Goal: Task Accomplishment & Management: Complete application form

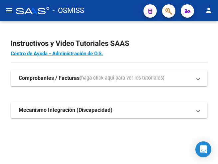
click at [6, 11] on mat-icon "menu" at bounding box center [9, 10] width 8 height 8
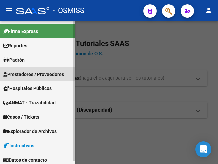
drag, startPoint x: 31, startPoint y: 71, endPoint x: 38, endPoint y: 72, distance: 7.0
click at [32, 71] on span "Prestadores / Proveedores" at bounding box center [33, 74] width 61 height 7
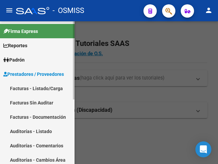
drag, startPoint x: 40, startPoint y: 87, endPoint x: 85, endPoint y: 82, distance: 45.9
click at [40, 87] on link "Facturas - Listado/Carga" at bounding box center [37, 88] width 75 height 14
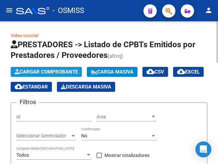
click at [60, 71] on span "Cargar Comprobante" at bounding box center [46, 72] width 63 height 6
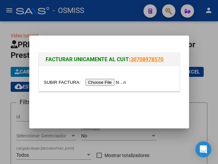
click at [115, 83] on input "file" at bounding box center [86, 82] width 84 height 7
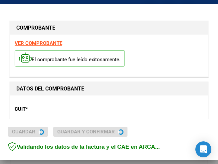
type input "2025-08-30"
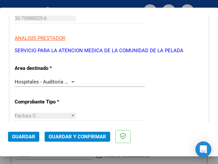
scroll to position [133, 0]
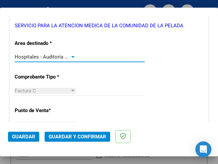
click at [73, 57] on div at bounding box center [72, 57] width 3 height 2
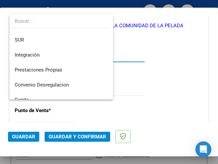
scroll to position [0, 0]
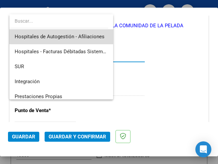
click at [88, 33] on span "Hospitales de Autogestión - Afiliaciones" at bounding box center [61, 36] width 93 height 15
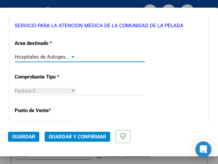
click at [70, 55] on div at bounding box center [73, 56] width 6 height 5
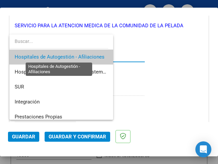
click at [71, 55] on span "Hospitales de Autogestión - Afiliaciones" at bounding box center [60, 57] width 90 height 6
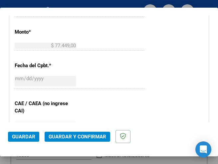
scroll to position [300, 0]
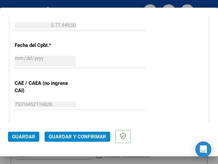
click at [71, 136] on span "Guardar y Confirmar" at bounding box center [78, 137] width 58 height 6
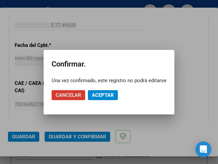
click at [98, 93] on span "Aceptar" at bounding box center [103, 95] width 22 height 6
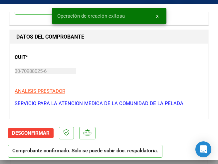
scroll to position [67, 0]
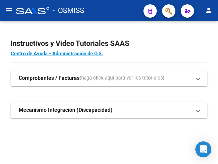
click at [9, 12] on mat-icon "menu" at bounding box center [9, 10] width 8 height 8
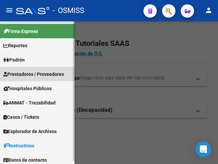
drag, startPoint x: 31, startPoint y: 70, endPoint x: 35, endPoint y: 74, distance: 5.2
click at [31, 70] on link "Prestadores / Proveedores" at bounding box center [37, 74] width 75 height 14
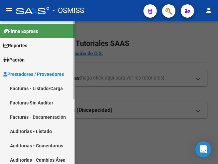
click at [39, 87] on link "Facturas - Listado/Carga" at bounding box center [37, 88] width 75 height 14
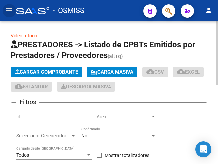
click at [55, 70] on span "Cargar Comprobante" at bounding box center [46, 72] width 63 height 6
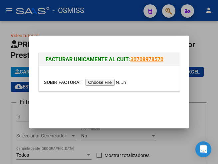
click at [111, 82] on input "file" at bounding box center [86, 82] width 84 height 7
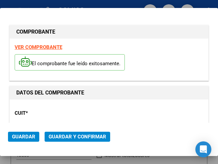
type input "2025-09-26"
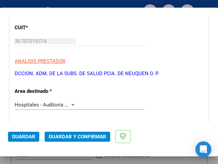
scroll to position [100, 0]
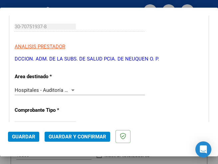
click at [70, 89] on div at bounding box center [73, 90] width 6 height 5
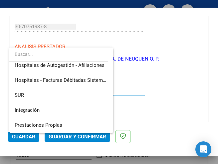
scroll to position [0, 0]
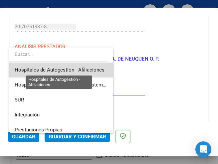
click at [79, 69] on span "Hospitales de Autogestión - Afiliaciones" at bounding box center [60, 70] width 90 height 6
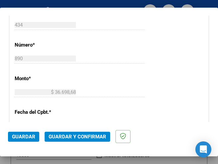
scroll to position [233, 0]
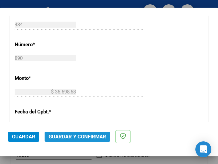
click at [76, 134] on span "Guardar y Confirmar" at bounding box center [78, 137] width 58 height 6
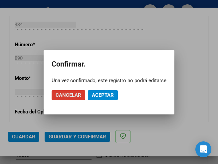
click at [102, 91] on button "Aceptar" at bounding box center [103, 95] width 30 height 10
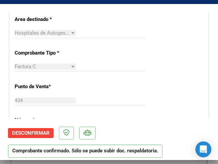
scroll to position [200, 0]
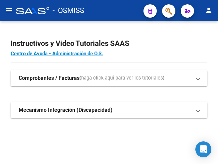
click at [6, 10] on mat-icon "menu" at bounding box center [9, 10] width 8 height 8
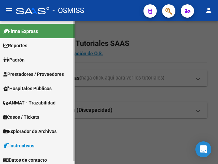
click at [28, 73] on span "Prestadores / Proveedores" at bounding box center [33, 74] width 61 height 7
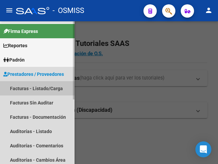
click at [31, 87] on link "Facturas - Listado/Carga" at bounding box center [37, 88] width 75 height 14
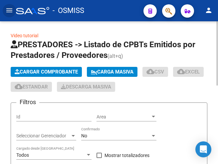
click at [55, 67] on app-list-header "PRESTADORES -> Listado de CPBTs Emitidos por Prestadores / Proveedores (alt+q) …" at bounding box center [109, 150] width 197 height 222
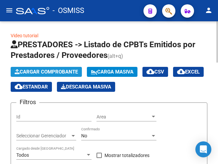
click at [44, 73] on span "Cargar Comprobante" at bounding box center [46, 72] width 63 height 6
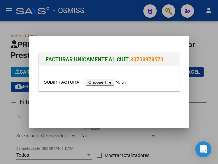
click at [114, 81] on input "file" at bounding box center [86, 82] width 84 height 7
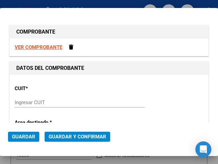
click at [25, 100] on div "Ingresar CUIT" at bounding box center [80, 103] width 130 height 10
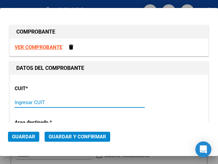
click at [25, 100] on input "Ingresar CUIT" at bounding box center [45, 103] width 61 height 6
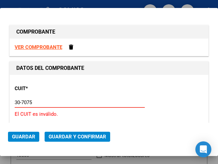
click at [37, 101] on input "30-7075" at bounding box center [45, 103] width 61 height 6
type input "30-70751937-8"
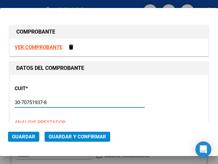
type input "434"
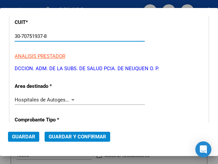
scroll to position [67, 0]
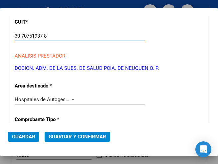
type input "30-70751937-8"
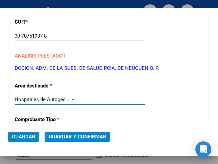
click at [67, 98] on span "Hospitales de Autogestión - Afiliaciones" at bounding box center [60, 100] width 90 height 6
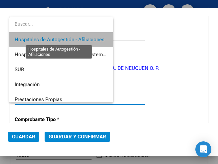
click at [78, 39] on span "Hospitales de Autogestión - Afiliaciones" at bounding box center [60, 40] width 90 height 6
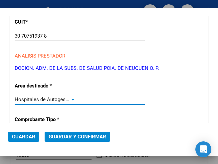
click at [71, 99] on div at bounding box center [72, 100] width 3 height 2
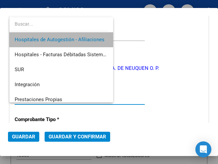
click at [86, 36] on span "Hospitales de Autogestión - Afiliaciones" at bounding box center [61, 39] width 93 height 15
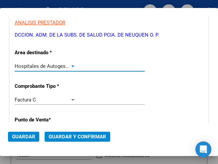
scroll to position [133, 0]
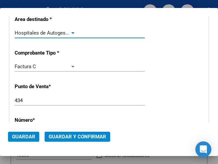
click at [30, 100] on input "434" at bounding box center [45, 101] width 61 height 6
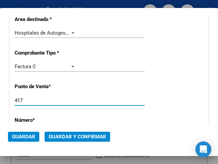
type input "417"
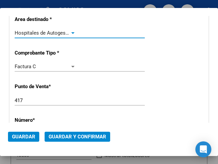
click at [71, 32] on div at bounding box center [72, 33] width 3 height 2
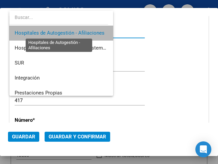
click at [71, 32] on span "Hospitales de Autogestión - Afiliaciones" at bounding box center [60, 33] width 90 height 6
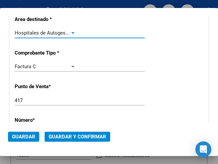
scroll to position [167, 0]
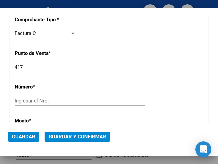
click at [28, 102] on input "Ingresar el Nro." at bounding box center [45, 101] width 61 height 6
type input "3673"
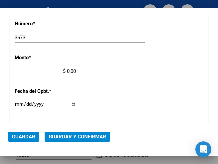
scroll to position [228, 0]
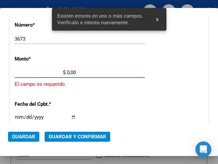
click at [68, 71] on input "$ 0,00" at bounding box center [45, 73] width 61 height 6
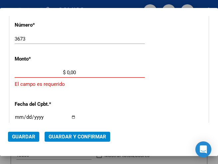
click at [67, 71] on input "$ 0,00" at bounding box center [45, 73] width 61 height 6
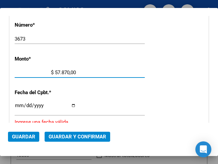
click at [74, 71] on input "$ 57.870,00" at bounding box center [45, 73] width 61 height 6
type input "$ 57.870,68"
click at [19, 105] on input "Ingresar la fecha" at bounding box center [45, 108] width 61 height 11
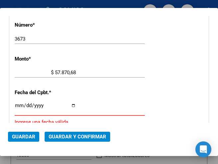
click at [17, 104] on input "Ingresar la fecha" at bounding box center [45, 108] width 61 height 11
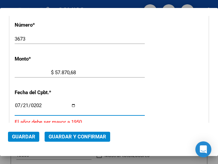
type input "2025-07-21"
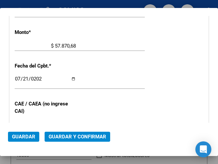
scroll to position [295, 0]
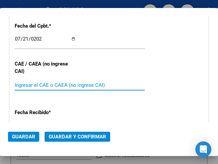
click at [55, 83] on input "Ingresar el CAE o CAEA (no ingrese CAI)" at bounding box center [45, 85] width 61 height 6
click at [28, 84] on input "Ingresar el CAE o CAEA (no ingrese CAI)" at bounding box center [45, 85] width 61 height 6
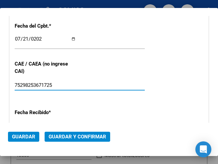
type input "75298253671725"
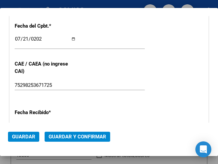
click at [100, 65] on div "CUIT * 30-70751937-8 Ingresar CUIT ANALISIS PRESTADOR DCCION. ADM. DE LA SUBS. …" at bounding box center [109, 20] width 199 height 480
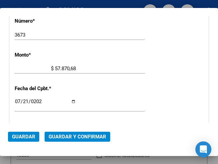
scroll to position [228, 0]
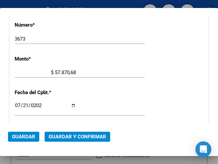
click at [127, 66] on div "CUIT * 30-70751937-8 Ingresar CUIT ANALISIS PRESTADOR DCCION. ADM. DE LA SUBS. …" at bounding box center [109, 86] width 199 height 480
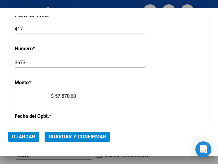
scroll to position [162, 0]
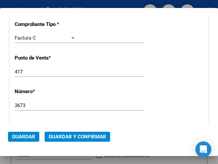
click at [107, 54] on div "CUIT * 30-70751937-8 Ingresar CUIT ANALISIS PRESTADOR DCCION. ADM. DE LA SUBS. …" at bounding box center [109, 153] width 199 height 480
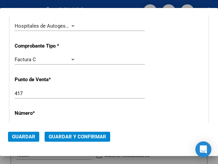
scroll to position [129, 0]
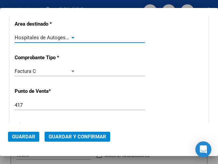
click at [71, 37] on div at bounding box center [72, 38] width 3 height 2
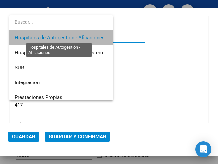
click at [71, 37] on span "Hospitales de Autogestión - Afiliaciones" at bounding box center [60, 38] width 90 height 6
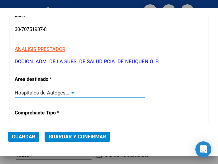
scroll to position [62, 0]
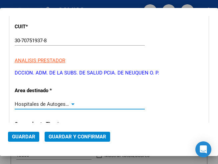
click at [79, 138] on span "Guardar y Confirmar" at bounding box center [78, 137] width 58 height 6
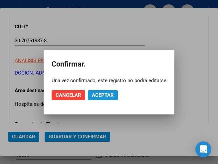
click at [104, 96] on span "Aceptar" at bounding box center [103, 95] width 22 height 6
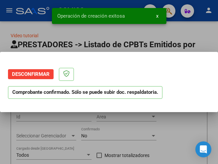
scroll to position [0, 0]
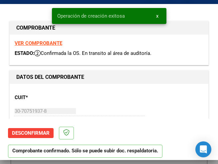
type input "2025-09-19"
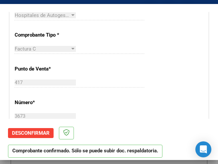
scroll to position [167, 0]
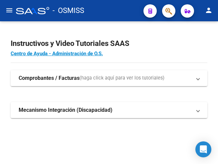
click at [8, 12] on mat-icon "menu" at bounding box center [9, 10] width 8 height 8
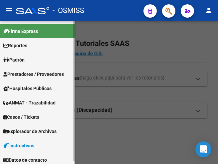
click at [29, 74] on span "Prestadores / Proveedores" at bounding box center [33, 74] width 61 height 7
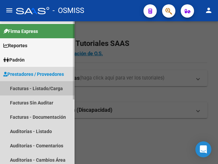
click at [42, 90] on link "Facturas - Listado/Carga" at bounding box center [37, 88] width 75 height 14
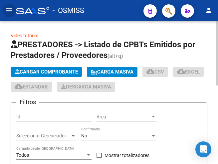
click at [65, 71] on span "Cargar Comprobante" at bounding box center [46, 72] width 63 height 6
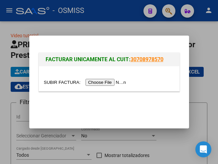
click at [110, 85] on input "file" at bounding box center [86, 82] width 84 height 7
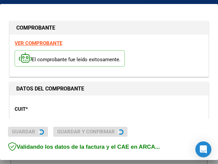
type input "2025-09-12"
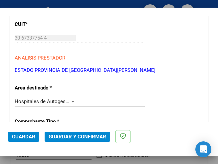
scroll to position [100, 0]
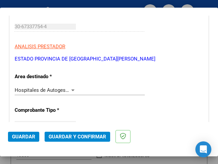
click at [70, 90] on div at bounding box center [73, 90] width 6 height 5
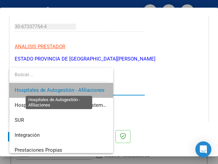
click at [69, 88] on span "Hospitales de Autogestión - Afiliaciones" at bounding box center [60, 90] width 90 height 6
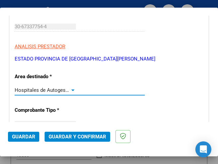
click at [71, 90] on div at bounding box center [72, 91] width 3 height 2
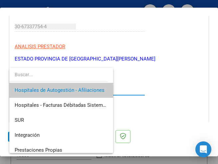
click at [90, 86] on span "Hospitales de Autogestión - Afiliaciones" at bounding box center [61, 90] width 93 height 15
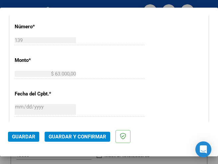
scroll to position [266, 0]
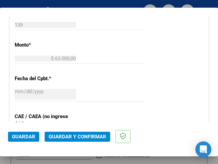
click at [70, 137] on span "Guardar y Confirmar" at bounding box center [78, 137] width 58 height 6
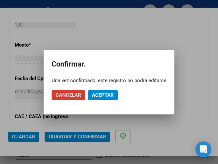
click at [104, 96] on span "Aceptar" at bounding box center [103, 95] width 22 height 6
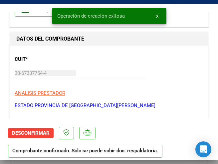
scroll to position [67, 0]
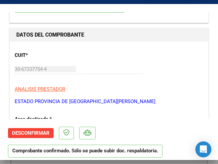
click at [112, 69] on div "30-67337754-4 Ingresar CUIT" at bounding box center [80, 69] width 130 height 10
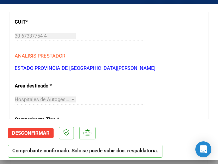
click at [70, 98] on div at bounding box center [73, 99] width 6 height 5
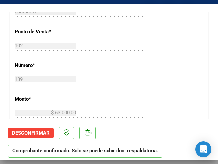
scroll to position [233, 0]
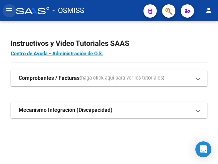
click at [6, 9] on mat-icon "menu" at bounding box center [9, 10] width 8 height 8
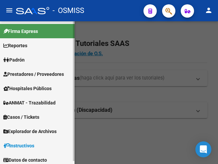
click at [32, 75] on span "Prestadores / Proveedores" at bounding box center [33, 74] width 61 height 7
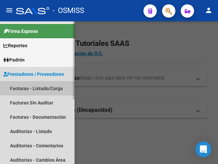
click at [38, 88] on link "Facturas - Listado/Carga" at bounding box center [37, 88] width 75 height 14
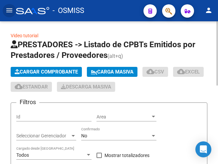
click at [62, 73] on span "Cargar Comprobante" at bounding box center [46, 72] width 63 height 6
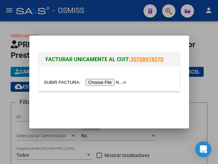
click at [112, 82] on input "file" at bounding box center [86, 82] width 84 height 7
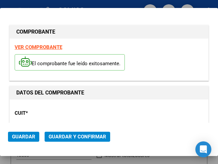
type input "[DATE]"
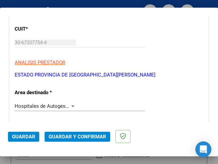
scroll to position [100, 0]
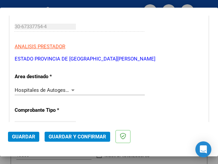
click at [70, 89] on div at bounding box center [73, 90] width 6 height 5
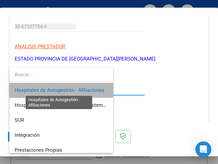
click at [69, 89] on span "Hospitales de Autogestión - Afiliaciones" at bounding box center [60, 90] width 90 height 6
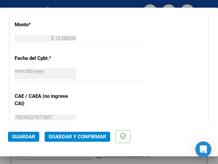
scroll to position [300, 0]
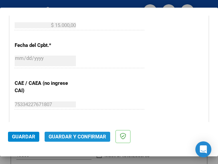
click at [76, 136] on span "Guardar y Confirmar" at bounding box center [78, 137] width 58 height 6
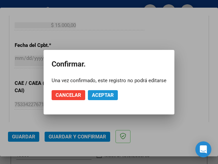
click at [112, 96] on span "Aceptar" at bounding box center [103, 95] width 22 height 6
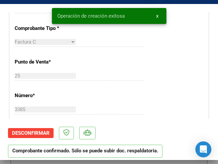
scroll to position [200, 0]
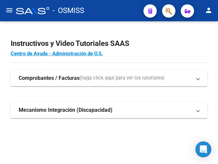
click at [11, 9] on mat-icon "menu" at bounding box center [9, 10] width 8 height 8
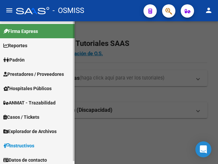
click at [41, 74] on span "Prestadores / Proveedores" at bounding box center [33, 74] width 61 height 7
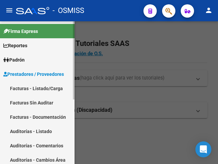
click at [40, 88] on link "Facturas - Listado/Carga" at bounding box center [37, 88] width 75 height 14
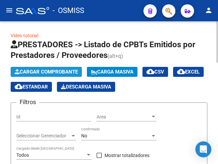
click at [61, 71] on span "Cargar Comprobante" at bounding box center [46, 72] width 63 height 6
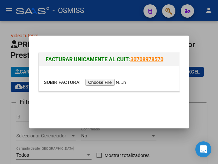
click at [114, 81] on input "file" at bounding box center [86, 82] width 84 height 7
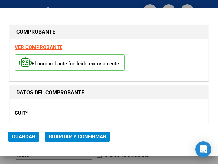
type input "2025-09-07"
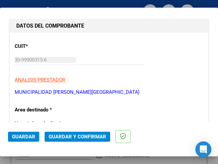
scroll to position [100, 0]
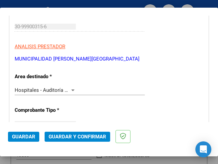
click at [71, 90] on div at bounding box center [72, 91] width 3 height 2
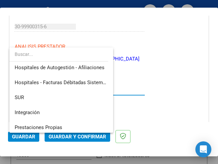
scroll to position [0, 0]
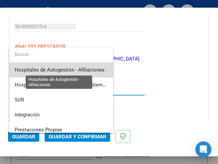
click at [86, 71] on span "Hospitales de Autogestión - Afiliaciones" at bounding box center [60, 70] width 90 height 6
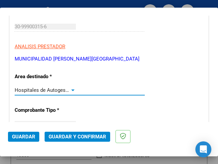
click at [72, 90] on div at bounding box center [72, 91] width 3 height 2
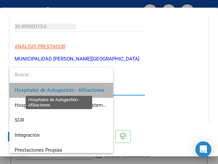
click at [80, 88] on span "Hospitales de Autogestión - Afiliaciones" at bounding box center [60, 90] width 90 height 6
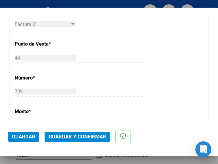
scroll to position [133, 0]
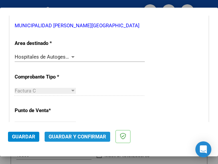
click at [70, 137] on span "Guardar y Confirmar" at bounding box center [78, 137] width 58 height 6
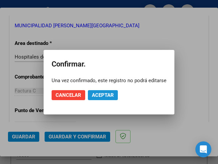
click at [99, 96] on span "Aceptar" at bounding box center [103, 95] width 22 height 6
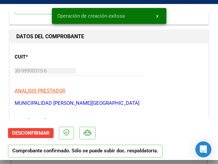
scroll to position [67, 0]
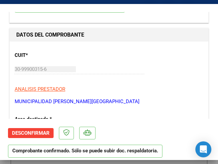
click at [139, 72] on app-form-text-field "CUIT * 30-99900315-6 Ingresar CUIT" at bounding box center [83, 62] width 136 height 20
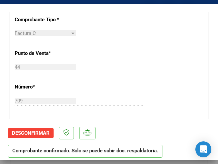
scroll to position [266, 0]
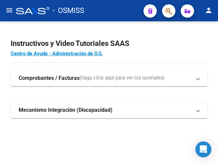
click at [9, 12] on mat-icon "menu" at bounding box center [9, 10] width 8 height 8
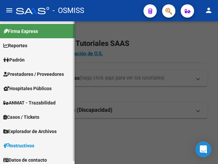
click at [27, 73] on span "Prestadores / Proveedores" at bounding box center [33, 74] width 61 height 7
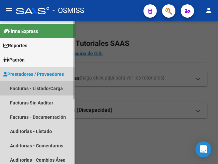
click at [38, 91] on link "Facturas - Listado/Carga" at bounding box center [37, 88] width 75 height 14
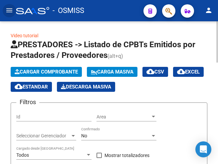
click at [66, 71] on span "Cargar Comprobante" at bounding box center [46, 72] width 63 height 6
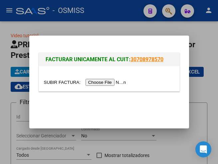
click at [107, 82] on input "file" at bounding box center [86, 82] width 84 height 7
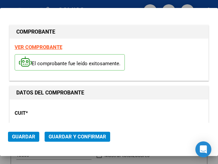
type input "[DATE]"
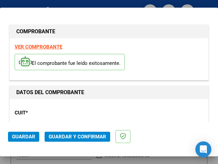
click at [117, 111] on div "CUIT * 30-71156009-9 Ingresar CUIT ANALISIS PRESTADOR HOSPITAL PUBLICO MATERNO …" at bounding box center [109, 133] width 189 height 59
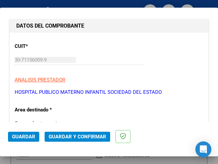
scroll to position [100, 0]
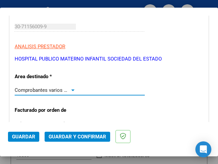
click at [71, 89] on div at bounding box center [73, 90] width 6 height 5
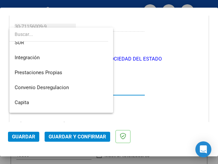
scroll to position [0, 0]
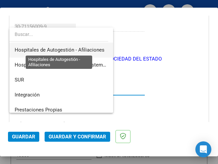
click at [85, 49] on span "Hospitales de Autogestión - Afiliaciones" at bounding box center [60, 50] width 90 height 6
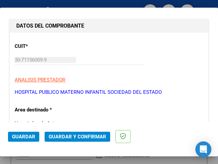
scroll to position [100, 0]
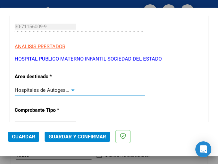
click at [72, 88] on div at bounding box center [73, 90] width 6 height 5
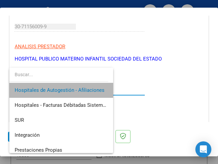
click at [80, 87] on span "Hospitales de Autogestión - Afiliaciones" at bounding box center [61, 90] width 93 height 15
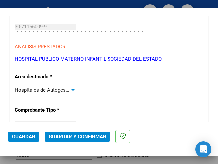
click at [72, 88] on div at bounding box center [73, 90] width 6 height 5
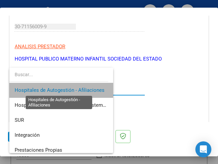
click at [75, 87] on span "Hospitales de Autogestión - Afiliaciones" at bounding box center [60, 90] width 90 height 6
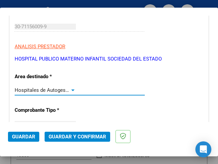
click at [70, 88] on div at bounding box center [73, 90] width 6 height 5
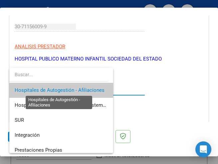
click at [69, 88] on span "Hospitales de Autogestión - Afiliaciones" at bounding box center [60, 90] width 90 height 6
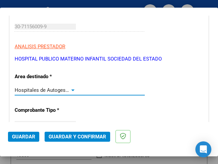
click at [71, 88] on div at bounding box center [73, 90] width 6 height 5
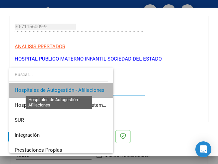
click at [71, 88] on span "Hospitales de Autogestión - Afiliaciones" at bounding box center [60, 90] width 90 height 6
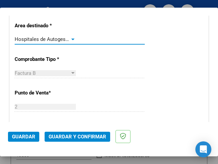
scroll to position [167, 0]
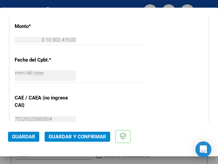
scroll to position [300, 0]
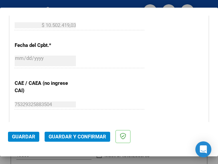
click at [134, 57] on div "2025-08-07 Ingresar la fecha" at bounding box center [80, 61] width 130 height 14
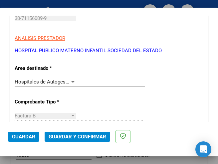
scroll to position [133, 0]
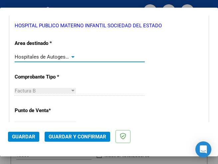
click at [71, 56] on div at bounding box center [73, 56] width 6 height 5
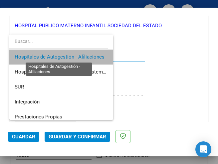
click at [71, 56] on span "Hospitales de Autogestión - Afiliaciones" at bounding box center [60, 57] width 90 height 6
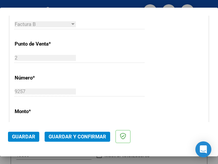
scroll to position [233, 0]
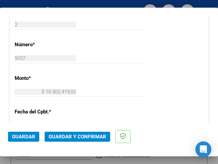
click at [73, 136] on span "Guardar y Confirmar" at bounding box center [78, 137] width 58 height 6
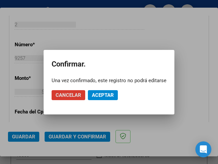
click at [109, 94] on span "Aceptar" at bounding box center [103, 95] width 22 height 6
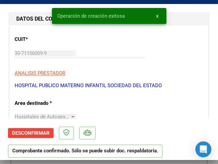
scroll to position [100, 0]
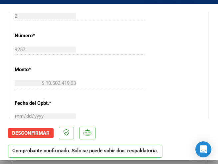
scroll to position [266, 0]
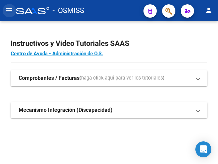
click at [7, 11] on mat-icon "menu" at bounding box center [9, 10] width 8 height 8
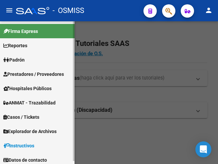
click at [32, 72] on span "Prestadores / Proveedores" at bounding box center [33, 74] width 61 height 7
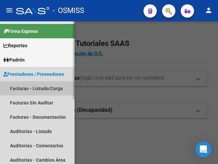
click at [32, 87] on link "Facturas - Listado/Carga" at bounding box center [37, 88] width 75 height 14
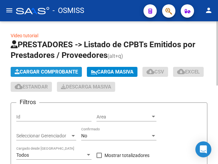
click at [53, 72] on span "Cargar Comprobante" at bounding box center [46, 72] width 63 height 6
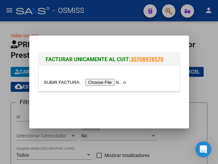
click at [117, 83] on input "file" at bounding box center [86, 82] width 84 height 7
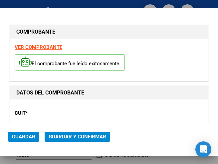
type input "[DATE]"
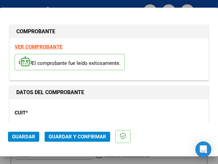
click at [50, 107] on div "CUIT * 30-71156009-9 Ingresar CUIT ANALISIS PRESTADOR HOSPITAL PUBLICO MATERNO …" at bounding box center [109, 133] width 189 height 59
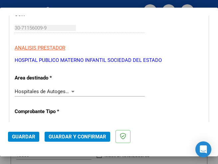
scroll to position [100, 0]
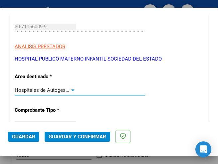
click at [71, 90] on div at bounding box center [72, 91] width 3 height 2
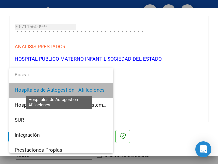
click at [71, 89] on span "Hospitales de Autogestión - Afiliaciones" at bounding box center [60, 90] width 90 height 6
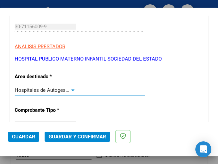
click at [71, 90] on div at bounding box center [72, 91] width 3 height 2
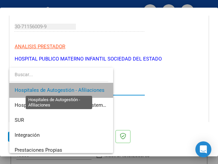
click at [71, 89] on span "Hospitales de Autogestión - Afiliaciones" at bounding box center [60, 90] width 90 height 6
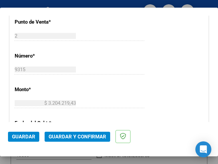
scroll to position [233, 0]
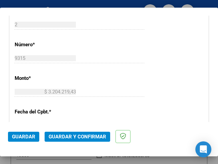
click at [104, 75] on div "CUIT * 30-71156009-9 Ingresar CUIT ANALISIS PRESTADOR HOSPITAL PUBLICO MATERNO …" at bounding box center [109, 106] width 199 height 480
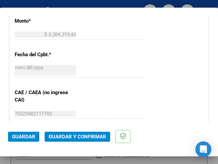
scroll to position [300, 0]
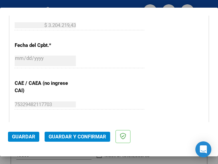
click at [136, 70] on div "2025-08-08 Ingresar la fecha" at bounding box center [80, 64] width 130 height 20
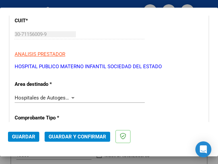
scroll to position [100, 0]
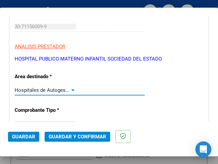
click at [70, 89] on div at bounding box center [73, 90] width 6 height 5
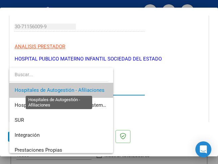
click at [70, 89] on span "Hospitales de Autogestión - Afiliaciones" at bounding box center [60, 90] width 90 height 6
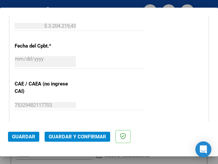
scroll to position [300, 0]
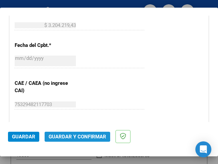
click at [76, 137] on span "Guardar y Confirmar" at bounding box center [78, 137] width 58 height 6
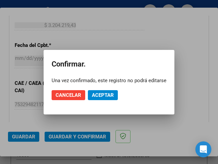
click at [103, 90] on mat-dialog-actions "Cancelar Aceptar" at bounding box center [109, 95] width 115 height 23
click at [103, 94] on span "Aceptar" at bounding box center [103, 95] width 22 height 6
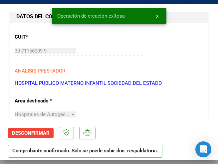
scroll to position [100, 0]
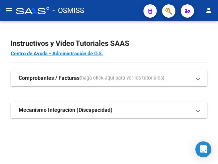
click at [7, 9] on mat-icon "menu" at bounding box center [9, 10] width 8 height 8
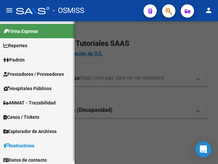
click at [35, 74] on span "Prestadores / Proveedores" at bounding box center [33, 74] width 61 height 7
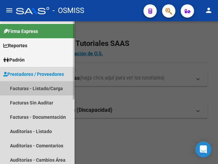
click at [32, 87] on link "Facturas - Listado/Carga" at bounding box center [37, 88] width 75 height 14
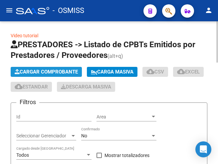
click at [56, 71] on span "Cargar Comprobante" at bounding box center [46, 72] width 63 height 6
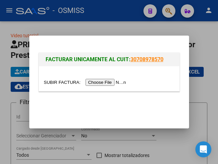
click at [108, 84] on input "file" at bounding box center [86, 82] width 84 height 7
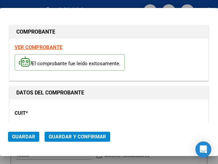
type input "[DATE]"
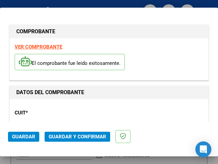
click at [73, 113] on div "CUIT * 30-71156009-9 Ingresar CUIT ANALISIS PRESTADOR HOSPITAL PUBLICO MATERNO …" at bounding box center [109, 133] width 189 height 59
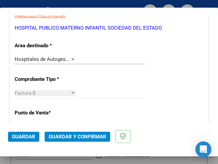
scroll to position [133, 0]
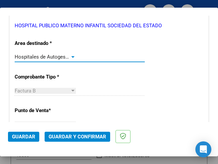
click at [72, 56] on div at bounding box center [72, 57] width 3 height 2
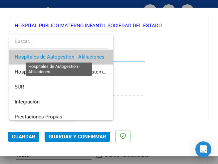
click at [72, 56] on span "Hospitales de Autogestión - Afiliaciones" at bounding box center [60, 57] width 90 height 6
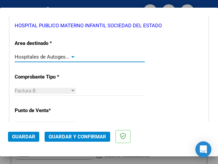
click at [71, 57] on div at bounding box center [72, 57] width 3 height 2
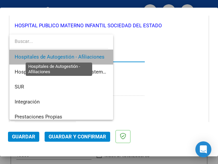
click at [71, 57] on span "Hospitales de Autogestión - Afiliaciones" at bounding box center [60, 57] width 90 height 6
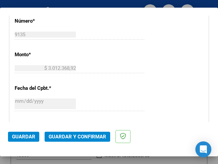
scroll to position [266, 0]
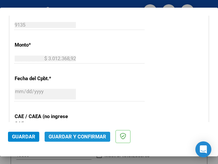
click at [69, 135] on span "Guardar y Confirmar" at bounding box center [78, 137] width 58 height 6
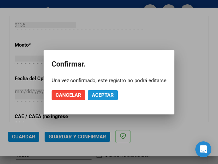
click at [108, 94] on span "Aceptar" at bounding box center [103, 95] width 22 height 6
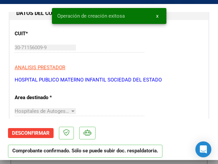
scroll to position [100, 0]
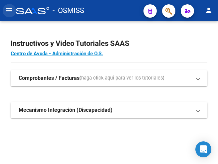
click at [12, 11] on mat-icon "menu" at bounding box center [9, 10] width 8 height 8
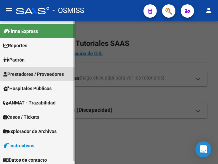
click at [37, 72] on span "Prestadores / Proveedores" at bounding box center [33, 74] width 61 height 7
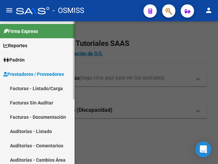
click at [37, 88] on link "Facturas - Listado/Carga" at bounding box center [37, 88] width 75 height 14
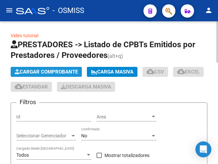
click at [59, 70] on span "Cargar Comprobante" at bounding box center [46, 72] width 63 height 6
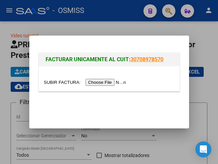
click at [112, 85] on input "file" at bounding box center [86, 82] width 84 height 7
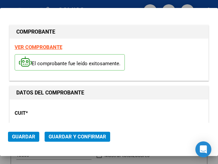
type input "2025-10-04"
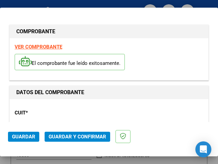
click at [61, 110] on p "CUIT *" at bounding box center [43, 113] width 57 height 8
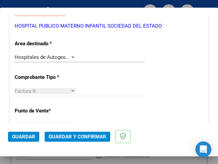
scroll to position [133, 0]
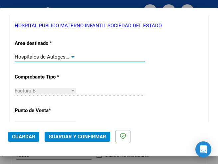
click at [71, 56] on div at bounding box center [72, 57] width 3 height 2
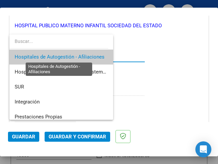
click at [71, 56] on span "Hospitales de Autogestión - Afiliaciones" at bounding box center [60, 57] width 90 height 6
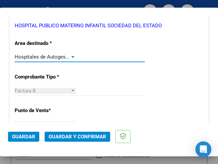
click at [71, 57] on div at bounding box center [72, 57] width 3 height 2
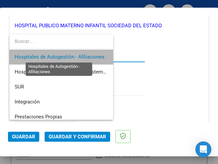
click at [71, 57] on span "Hospitales de Autogestión - Afiliaciones" at bounding box center [60, 57] width 90 height 6
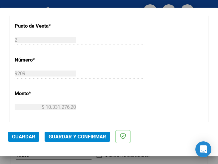
scroll to position [233, 0]
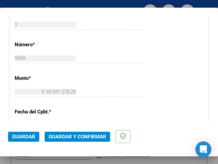
click at [104, 89] on div "$ 10.331.276,20 Ingresar el monto" at bounding box center [80, 92] width 130 height 10
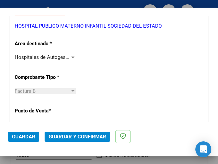
scroll to position [133, 0]
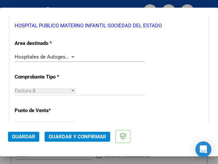
click at [71, 56] on div at bounding box center [73, 56] width 6 height 5
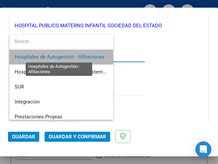
click at [71, 56] on span "Hospitales de Autogestión - Afiliaciones" at bounding box center [60, 57] width 90 height 6
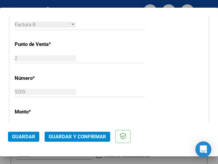
scroll to position [200, 0]
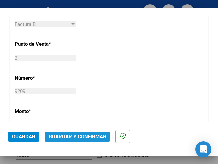
click at [74, 137] on span "Guardar y Confirmar" at bounding box center [78, 137] width 58 height 6
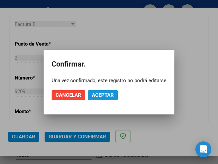
click at [108, 93] on span "Aceptar" at bounding box center [103, 95] width 22 height 6
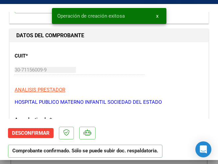
scroll to position [67, 0]
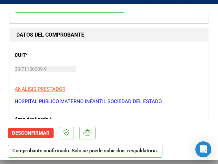
click at [119, 83] on div "CUIT * 30-71156009-9 Ingresar CUIT ANALISIS PRESTADOR HOSPITAL PUBLICO MATERNO …" at bounding box center [109, 76] width 189 height 59
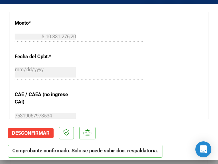
scroll to position [300, 0]
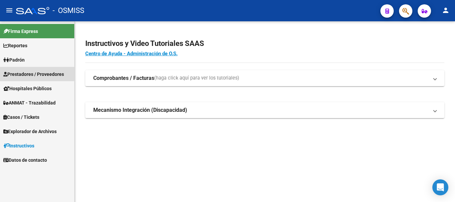
click at [27, 73] on span "Prestadores / Proveedores" at bounding box center [33, 74] width 61 height 7
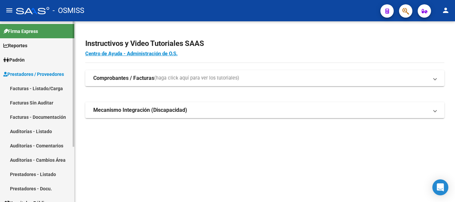
click at [35, 89] on link "Facturas - Listado/Carga" at bounding box center [37, 88] width 74 height 14
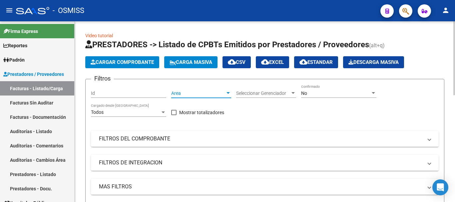
click at [218, 94] on div at bounding box center [227, 93] width 3 height 2
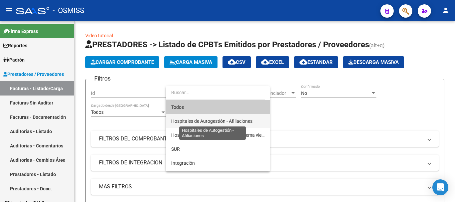
click at [214, 119] on span "Hospitales de Autogestión - Afiliaciones" at bounding box center [211, 121] width 81 height 5
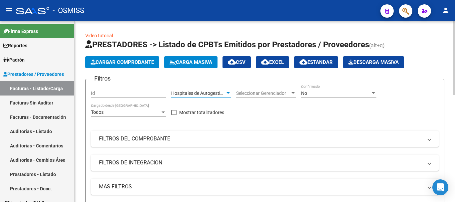
click at [218, 91] on div at bounding box center [373, 93] width 6 height 5
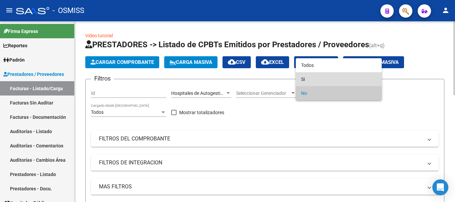
drag, startPoint x: 307, startPoint y: 77, endPoint x: 306, endPoint y: 81, distance: 4.1
click at [218, 78] on span "Si" at bounding box center [338, 79] width 75 height 14
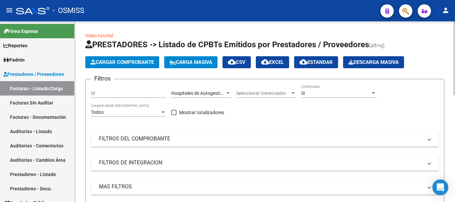
click at [159, 164] on mat-expansion-panel-header "MAS FILTROS" at bounding box center [265, 187] width 348 height 16
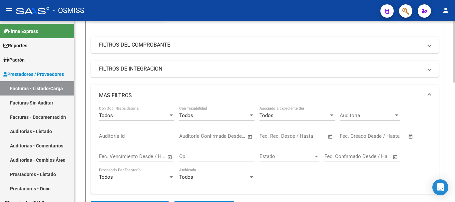
scroll to position [100, 0]
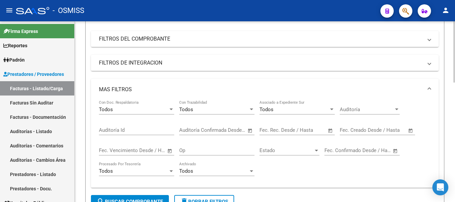
click at [218, 131] on span "Open calendar" at bounding box center [411, 131] width 16 height 16
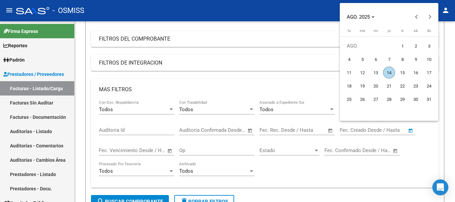
click at [218, 72] on span "14" at bounding box center [389, 73] width 12 height 12
type input "14/8/2025"
click at [218, 72] on span "14" at bounding box center [389, 73] width 12 height 12
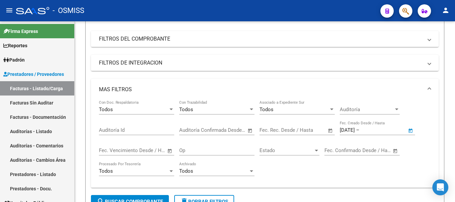
type input "14/8/2025"
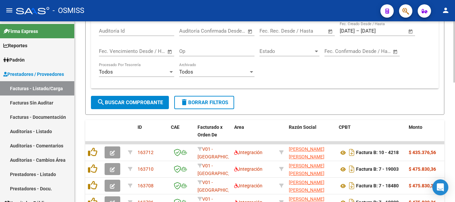
scroll to position [200, 0]
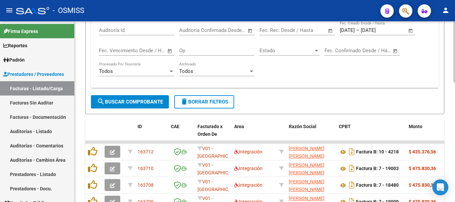
click at [124, 101] on span "search Buscar Comprobante" at bounding box center [130, 102] width 66 height 6
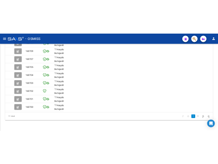
scroll to position [235, 0]
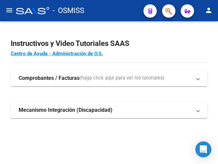
click at [9, 12] on mat-icon "menu" at bounding box center [9, 10] width 8 height 8
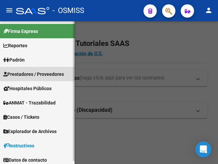
click at [32, 73] on span "Prestadores / Proveedores" at bounding box center [33, 74] width 61 height 7
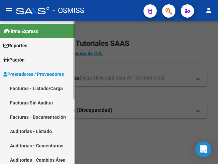
click at [27, 89] on link "Facturas - Listado/Carga" at bounding box center [37, 88] width 75 height 14
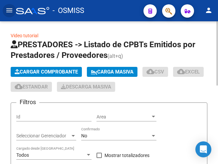
click at [44, 72] on span "Cargar Comprobante" at bounding box center [46, 72] width 63 height 6
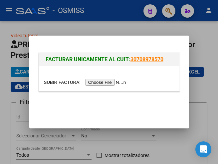
click at [109, 83] on input "file" at bounding box center [86, 82] width 84 height 7
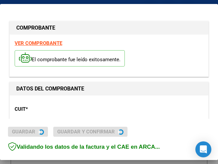
type input "[DATE]"
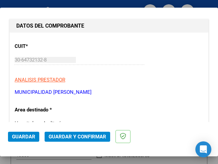
scroll to position [100, 0]
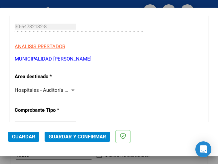
click at [71, 88] on div at bounding box center [73, 90] width 6 height 5
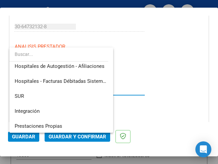
scroll to position [0, 0]
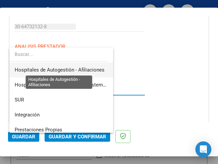
click at [78, 68] on span "Hospitales de Autogestión - Afiliaciones" at bounding box center [60, 70] width 90 height 6
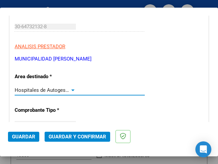
click at [72, 90] on div at bounding box center [72, 91] width 3 height 2
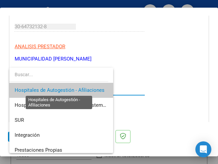
click at [72, 90] on span "Hospitales de Autogestión - Afiliaciones" at bounding box center [60, 90] width 90 height 6
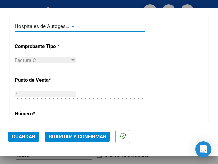
scroll to position [167, 0]
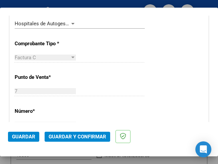
click at [71, 23] on div at bounding box center [72, 24] width 3 height 2
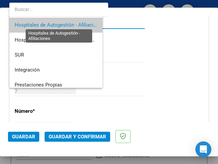
scroll to position [1, 0]
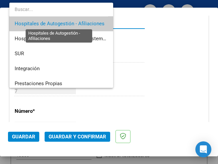
click at [70, 23] on span "Hospitales de Autogestión - Afiliaciones" at bounding box center [60, 24] width 90 height 6
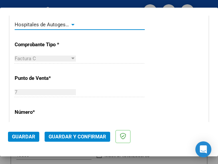
scroll to position [133, 0]
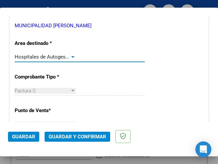
click at [72, 54] on div at bounding box center [73, 56] width 6 height 5
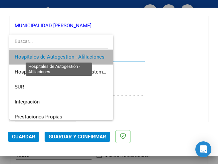
click at [72, 54] on span "Hospitales de Autogestión - Afiliaciones" at bounding box center [60, 57] width 90 height 6
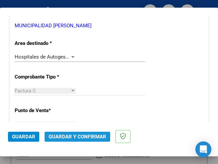
click at [75, 138] on span "Guardar y Confirmar" at bounding box center [78, 137] width 58 height 6
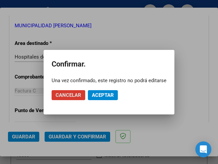
click at [98, 93] on span "Aceptar" at bounding box center [103, 95] width 22 height 6
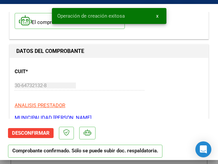
scroll to position [67, 0]
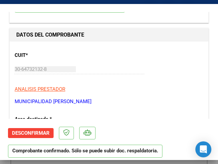
click at [129, 88] on p "ANALISIS PRESTADOR" at bounding box center [109, 90] width 189 height 8
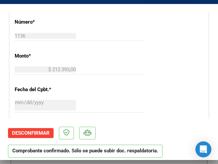
scroll to position [266, 0]
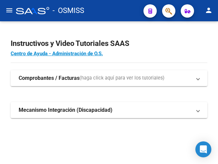
click at [7, 12] on mat-icon "menu" at bounding box center [9, 10] width 8 height 8
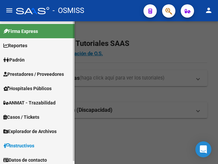
click at [34, 76] on span "Prestadores / Proveedores" at bounding box center [33, 74] width 61 height 7
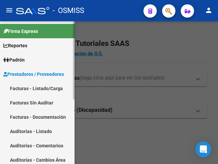
click at [32, 88] on link "Facturas - Listado/Carga" at bounding box center [37, 88] width 75 height 14
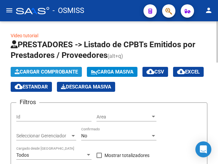
click at [46, 67] on button "Cargar Comprobante" at bounding box center [46, 72] width 71 height 10
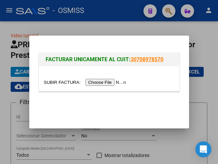
click at [104, 82] on input "file" at bounding box center [86, 82] width 84 height 7
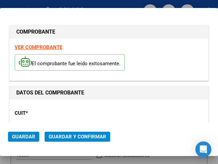
type input "[DATE]"
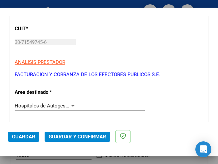
scroll to position [100, 0]
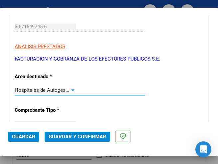
click at [72, 88] on div at bounding box center [73, 90] width 6 height 5
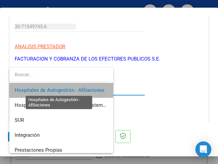
click at [72, 88] on span "Hospitales de Autogestión - Afiliaciones" at bounding box center [60, 90] width 90 height 6
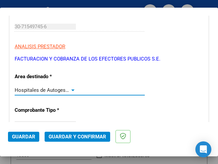
click at [72, 89] on div at bounding box center [73, 90] width 6 height 5
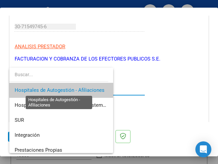
click at [72, 89] on span "Hospitales de Autogestión - Afiliaciones" at bounding box center [60, 90] width 90 height 6
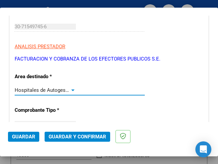
click at [76, 135] on span "Guardar y Confirmar" at bounding box center [78, 137] width 58 height 6
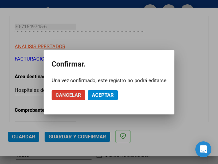
click at [106, 96] on span "Aceptar" at bounding box center [103, 95] width 22 height 6
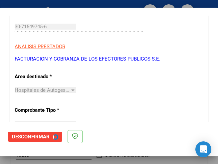
scroll to position [0, 0]
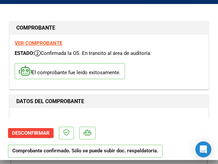
click at [150, 64] on div "El comprobante fue leído exitosamente." at bounding box center [109, 72] width 189 height 25
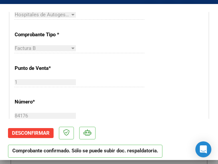
scroll to position [200, 0]
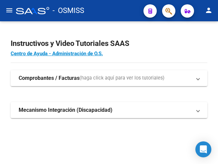
click at [8, 9] on mat-icon "menu" at bounding box center [9, 10] width 8 height 8
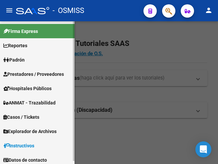
click at [33, 74] on span "Prestadores / Proveedores" at bounding box center [33, 74] width 61 height 7
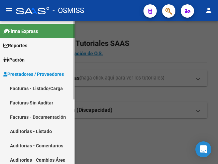
click at [39, 85] on link "Facturas - Listado/Carga" at bounding box center [37, 88] width 75 height 14
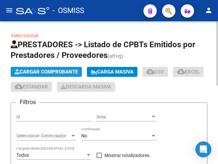
click at [55, 70] on span "Cargar Comprobante" at bounding box center [46, 72] width 63 height 6
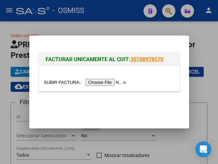
click at [107, 85] on input "file" at bounding box center [86, 82] width 84 height 7
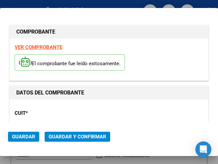
type input "2025-09-13"
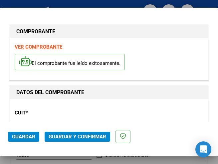
click at [65, 106] on div "CUIT * 30-99900315-6 Ingresar CUIT ANALISIS PRESTADOR MUNICIPALIDAD DE ROSARIO …" at bounding box center [109, 133] width 189 height 59
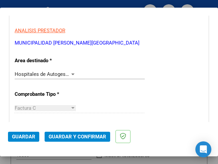
scroll to position [133, 0]
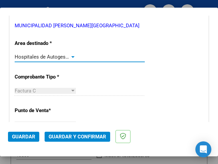
click at [70, 55] on div at bounding box center [73, 56] width 6 height 5
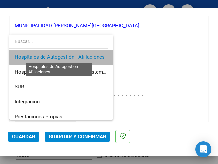
click at [70, 55] on span "Hospitales de Autogestión - Afiliaciones" at bounding box center [60, 57] width 90 height 6
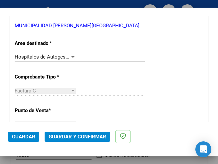
click at [71, 55] on div at bounding box center [73, 56] width 6 height 5
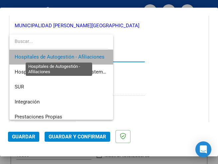
click at [71, 55] on span "Hospitales de Autogestión - Afiliaciones" at bounding box center [60, 57] width 90 height 6
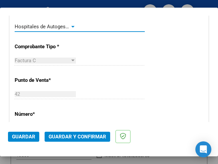
scroll to position [100, 0]
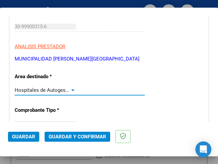
click at [71, 89] on div at bounding box center [73, 90] width 6 height 5
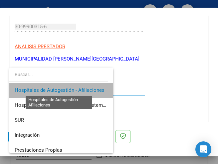
click at [71, 89] on span "Hospitales de Autogestión - Afiliaciones" at bounding box center [60, 90] width 90 height 6
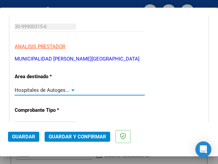
click at [72, 89] on div at bounding box center [73, 90] width 6 height 5
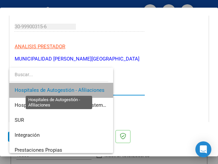
click at [72, 89] on span "Hospitales de Autogestión - Afiliaciones" at bounding box center [60, 90] width 90 height 6
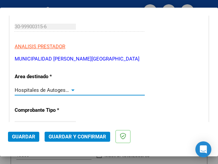
click at [70, 89] on div at bounding box center [73, 90] width 6 height 5
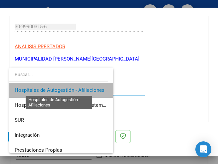
click at [69, 89] on span "Hospitales de Autogestión - Afiliaciones" at bounding box center [60, 90] width 90 height 6
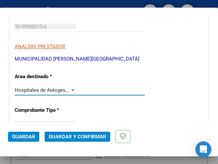
click at [70, 89] on div at bounding box center [73, 90] width 6 height 5
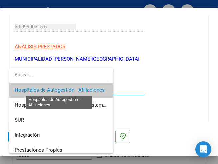
click at [69, 89] on span "Hospitales de Autogestión - Afiliaciones" at bounding box center [60, 90] width 90 height 6
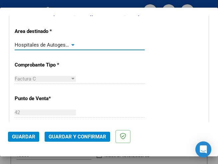
scroll to position [167, 0]
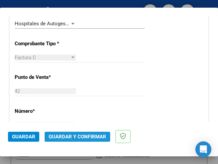
click at [73, 137] on span "Guardar y Confirmar" at bounding box center [78, 137] width 58 height 6
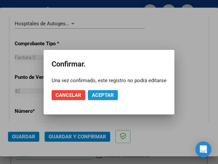
click at [103, 94] on span "Aceptar" at bounding box center [103, 95] width 22 height 6
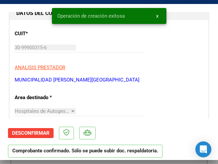
scroll to position [100, 0]
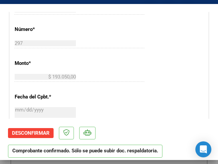
scroll to position [266, 0]
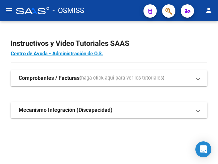
click at [7, 12] on mat-icon "menu" at bounding box center [9, 10] width 8 height 8
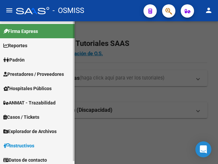
click at [26, 76] on span "Prestadores / Proveedores" at bounding box center [33, 74] width 61 height 7
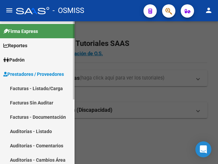
click at [40, 86] on link "Facturas - Listado/Carga" at bounding box center [37, 88] width 75 height 14
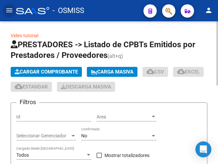
click at [51, 73] on span "Cargar Comprobante" at bounding box center [46, 72] width 63 height 6
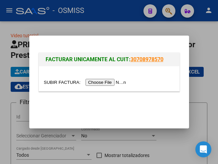
click at [104, 84] on input "file" at bounding box center [86, 82] width 84 height 7
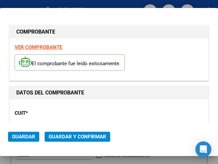
type input "2025-09-04"
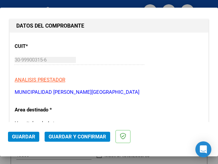
scroll to position [100, 0]
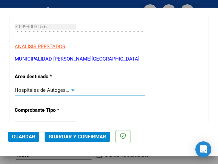
click at [71, 90] on div at bounding box center [72, 91] width 3 height 2
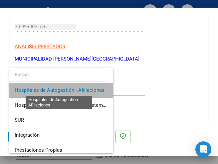
click at [71, 90] on span "Hospitales de Autogestión - Afiliaciones" at bounding box center [60, 90] width 90 height 6
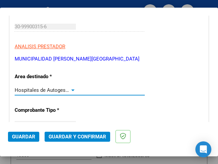
click at [72, 89] on div at bounding box center [73, 90] width 6 height 5
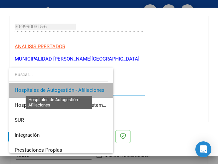
click at [71, 89] on span "Hospitales de Autogestión - Afiliaciones" at bounding box center [60, 90] width 90 height 6
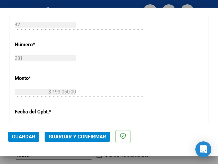
scroll to position [266, 0]
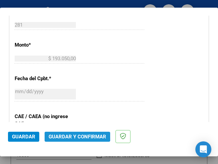
click at [76, 136] on span "Guardar y Confirmar" at bounding box center [78, 137] width 58 height 6
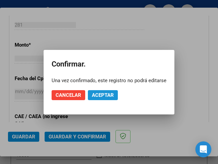
click at [104, 96] on span "Aceptar" at bounding box center [103, 95] width 22 height 6
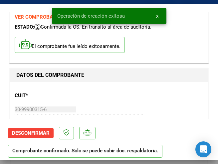
scroll to position [100, 0]
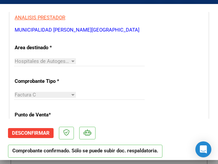
scroll to position [200, 0]
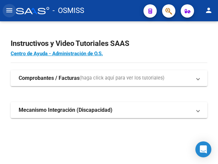
click at [10, 10] on mat-icon "menu" at bounding box center [9, 10] width 8 height 8
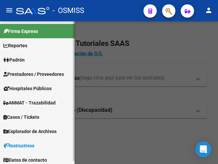
click at [33, 75] on span "Prestadores / Proveedores" at bounding box center [33, 74] width 61 height 7
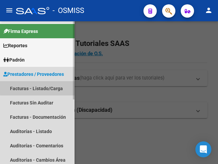
drag, startPoint x: 39, startPoint y: 88, endPoint x: 60, endPoint y: 84, distance: 21.3
click at [39, 88] on link "Facturas - Listado/Carga" at bounding box center [37, 88] width 75 height 14
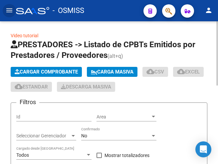
click at [59, 71] on span "Cargar Comprobante" at bounding box center [46, 72] width 63 height 6
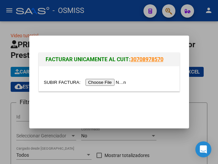
click at [110, 81] on input "file" at bounding box center [86, 82] width 84 height 7
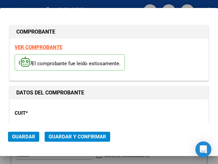
type input "2025-09-04"
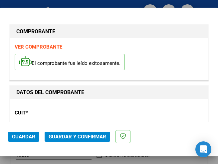
click at [98, 110] on div "CUIT * 30-99900315-6 Ingresar CUIT ANALISIS PRESTADOR MUNICIPALIDAD DE ROSARIO …" at bounding box center [109, 133] width 189 height 59
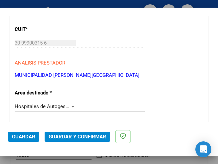
scroll to position [100, 0]
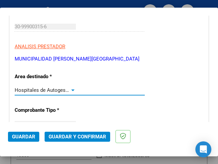
click at [70, 89] on div at bounding box center [73, 90] width 6 height 5
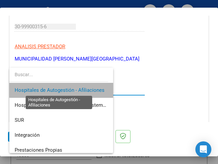
click at [69, 88] on span "Hospitales de Autogestión - Afiliaciones" at bounding box center [60, 90] width 90 height 6
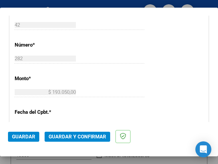
scroll to position [233, 0]
click at [100, 97] on div "$ 193.050,00 Ingresar el monto" at bounding box center [80, 95] width 130 height 16
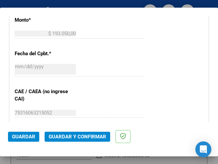
scroll to position [300, 0]
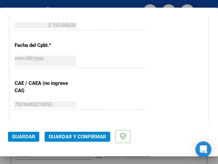
click at [74, 137] on span "Guardar y Confirmar" at bounding box center [78, 137] width 58 height 6
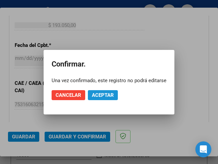
click at [103, 94] on span "Aceptar" at bounding box center [103, 95] width 22 height 6
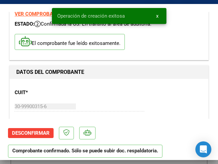
scroll to position [67, 0]
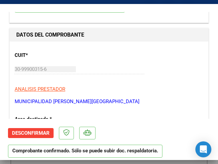
click at [137, 74] on div "30-99900315-6 Ingresar CUIT" at bounding box center [80, 72] width 130 height 16
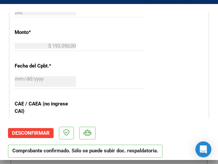
scroll to position [266, 0]
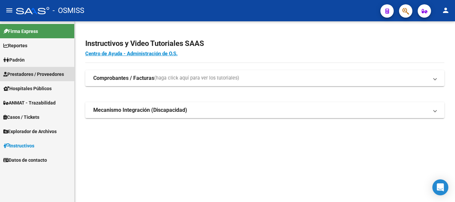
click at [35, 74] on span "Prestadores / Proveedores" at bounding box center [33, 74] width 61 height 7
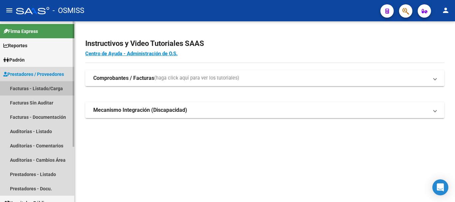
click at [29, 84] on link "Facturas - Listado/Carga" at bounding box center [37, 88] width 74 height 14
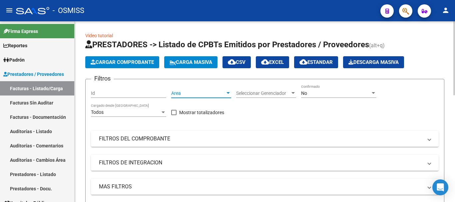
click at [226, 91] on div at bounding box center [228, 93] width 6 height 5
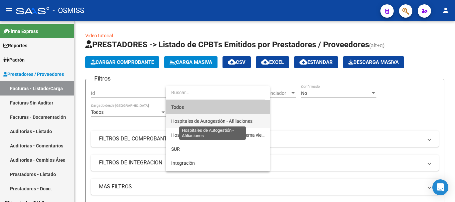
click at [222, 119] on span "Hospitales de Autogestión - Afiliaciones" at bounding box center [211, 121] width 81 height 5
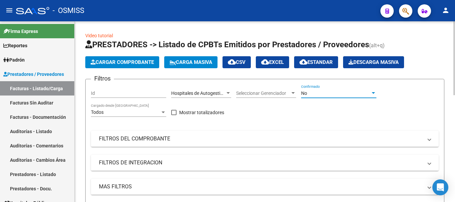
click at [373, 92] on div at bounding box center [373, 93] width 6 height 5
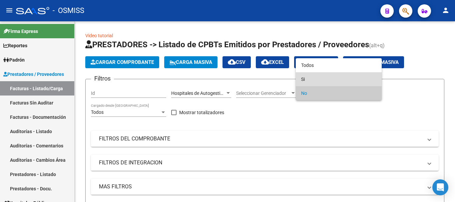
click at [306, 79] on span "Si" at bounding box center [338, 79] width 75 height 14
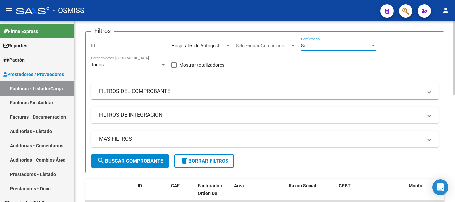
scroll to position [67, 0]
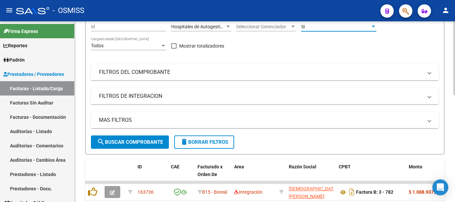
click at [260, 120] on mat-panel-title "MAS FILTROS" at bounding box center [261, 120] width 324 height 7
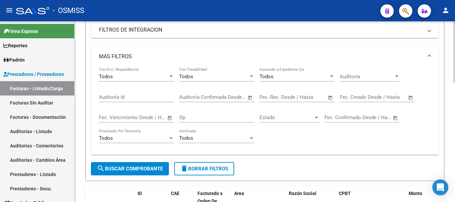
scroll to position [133, 0]
click at [410, 97] on span "Open calendar" at bounding box center [411, 97] width 16 height 16
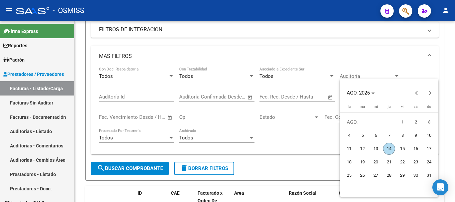
click at [387, 150] on span "14" at bounding box center [389, 149] width 12 height 12
type input "[DATE]"
click at [387, 150] on span "14" at bounding box center [389, 149] width 12 height 12
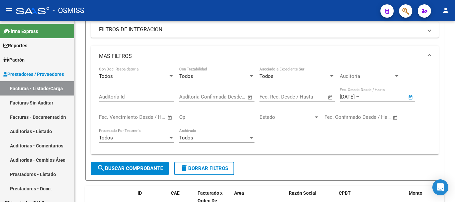
type input "[DATE]"
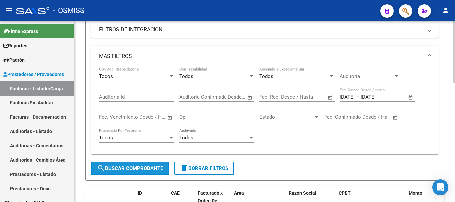
click at [134, 166] on span "search Buscar Comprobante" at bounding box center [130, 169] width 66 height 6
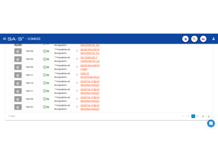
scroll to position [256, 0]
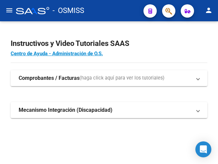
click at [10, 12] on mat-icon "menu" at bounding box center [9, 10] width 8 height 8
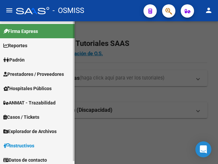
click at [31, 76] on span "Prestadores / Proveedores" at bounding box center [33, 74] width 61 height 7
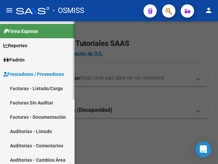
click at [35, 88] on link "Facturas - Listado/Carga" at bounding box center [37, 88] width 75 height 14
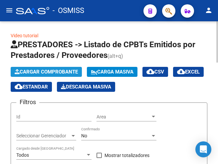
click at [47, 72] on span "Cargar Comprobante" at bounding box center [46, 72] width 63 height 6
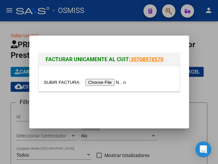
click at [109, 83] on input "file" at bounding box center [86, 82] width 84 height 7
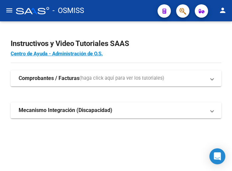
click at [10, 12] on mat-icon "menu" at bounding box center [9, 10] width 8 height 8
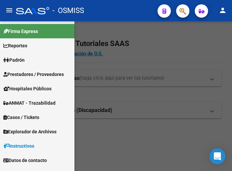
click at [38, 72] on span "Prestadores / Proveedores" at bounding box center [33, 74] width 61 height 7
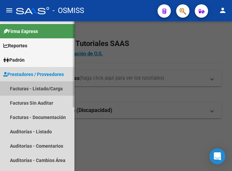
click at [38, 87] on link "Facturas - Listado/Carga" at bounding box center [37, 88] width 75 height 14
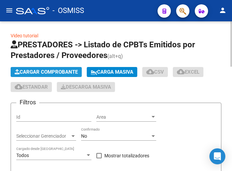
click at [54, 70] on span "Cargar Comprobante" at bounding box center [46, 72] width 63 height 6
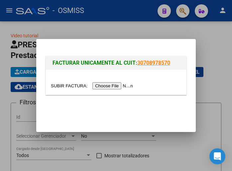
click at [116, 86] on input "file" at bounding box center [93, 85] width 84 height 7
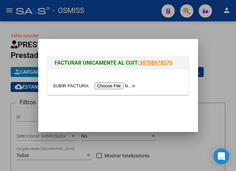
click at [112, 85] on input "file" at bounding box center [95, 85] width 84 height 7
click at [115, 84] on input "file" at bounding box center [95, 85] width 84 height 7
